Goal: Transaction & Acquisition: Purchase product/service

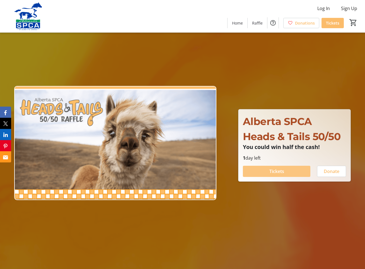
click at [273, 170] on span "Tickets" at bounding box center [276, 171] width 15 height 7
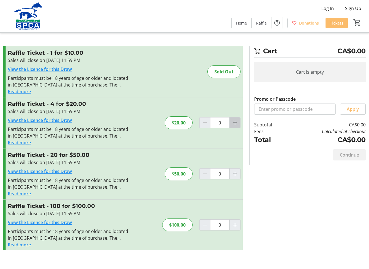
click at [233, 123] on mat-icon "Increment by one" at bounding box center [235, 122] width 7 height 7
type input "1"
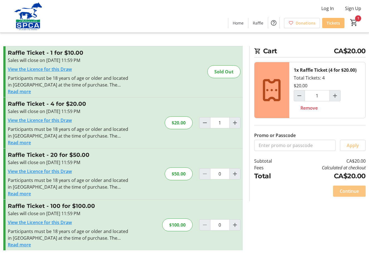
click at [345, 190] on span "Continue" at bounding box center [349, 191] width 19 height 7
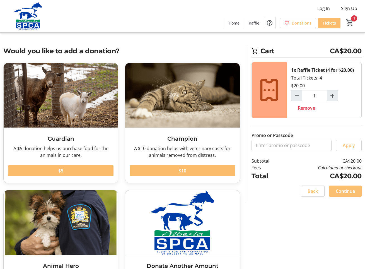
click at [344, 192] on span "Continue" at bounding box center [345, 191] width 19 height 7
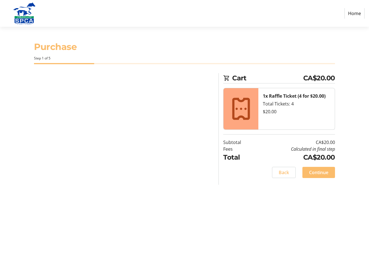
select select "CA"
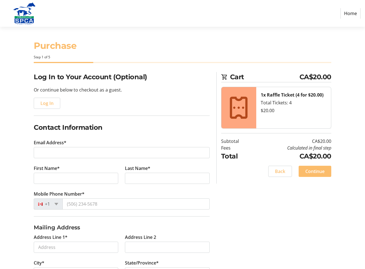
scroll to position [84, 0]
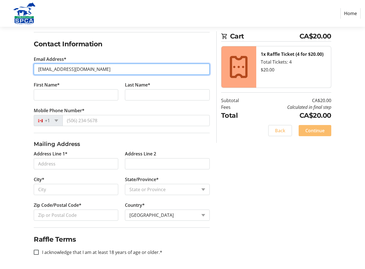
type input "[EMAIL_ADDRESS][DOMAIN_NAME]"
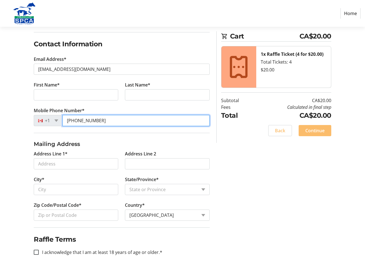
type input "[PHONE_NUMBER]"
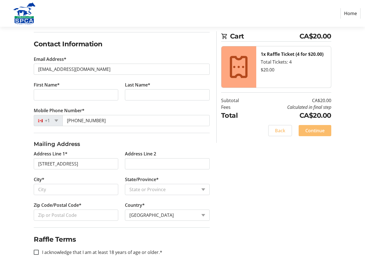
type input "[STREET_ADDRESS]"
type input "[GEOGRAPHIC_DATA]"
select select "AB"
type input "T5E 1X4"
click at [36, 251] on input "I acknowledge that I am at least 18 years of age or older.*" at bounding box center [36, 251] width 5 height 5
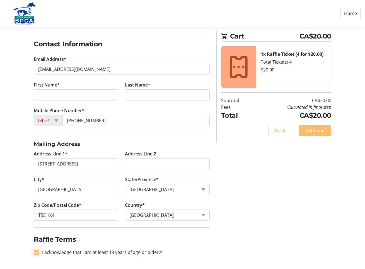
checkbox input "true"
click at [313, 131] on span "Continue" at bounding box center [314, 130] width 19 height 7
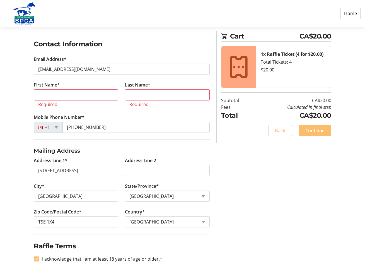
scroll to position [91, 0]
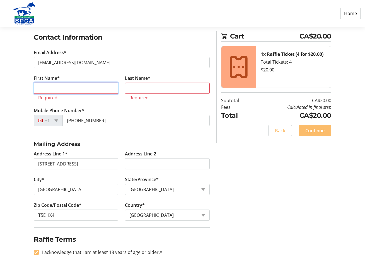
click at [42, 89] on input "First Name*" at bounding box center [76, 88] width 84 height 11
type input "[PERSON_NAME]"
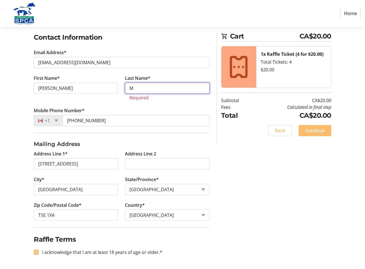
scroll to position [84, 0]
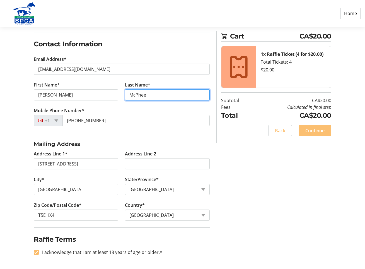
type input "McPhee"
click at [302, 127] on span at bounding box center [315, 130] width 33 height 13
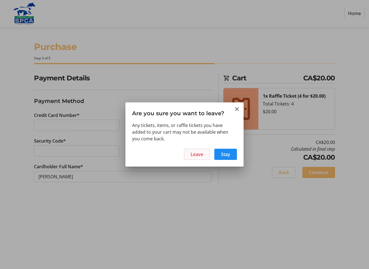
click at [197, 154] on span "Leave" at bounding box center [197, 154] width 13 height 7
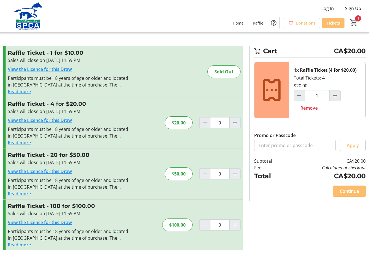
type input "1"
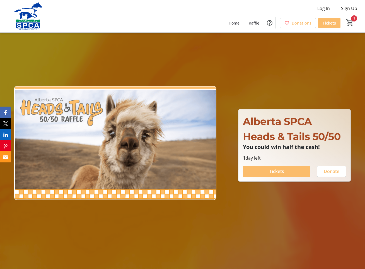
type input "1"
